Goal: Check status: Check status

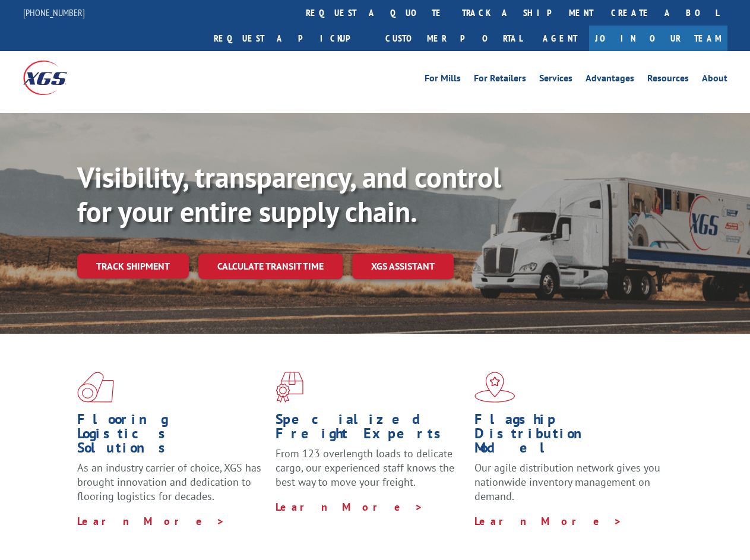
click at [375, 280] on div "Visibility, transparency, and control for your entire supply chain. Track shipm…" at bounding box center [413, 243] width 673 height 166
click at [453, 12] on link "track a shipment" at bounding box center [527, 13] width 149 height 26
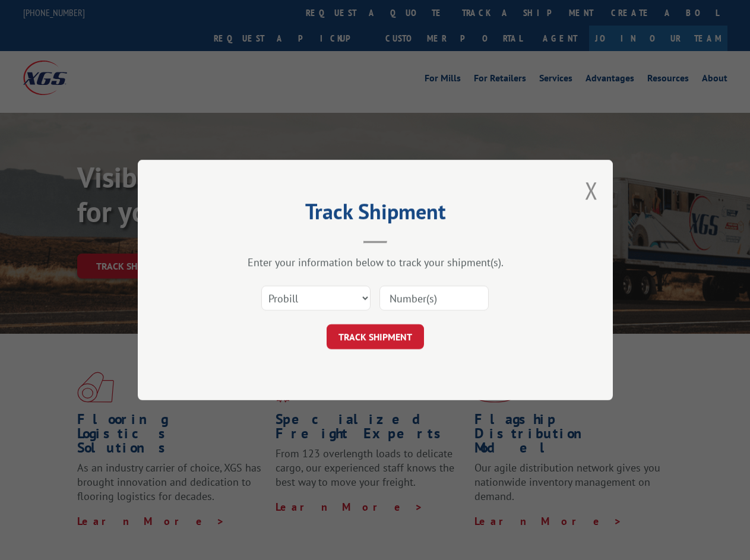
click at [415, 12] on div "Track Shipment Enter your information below to track your shipment(s). Select c…" at bounding box center [375, 280] width 750 height 560
click at [489, 12] on div "Track Shipment Enter your information below to track your shipment(s). Select c…" at bounding box center [375, 280] width 750 height 560
click at [132, 240] on div "Track Shipment Enter your information below to track your shipment(s). Select c…" at bounding box center [375, 280] width 750 height 560
click at [270, 240] on header "Track Shipment" at bounding box center [375, 223] width 356 height 40
click at [403, 240] on header "Track Shipment" at bounding box center [375, 223] width 356 height 40
